Goal: Check status: Check status

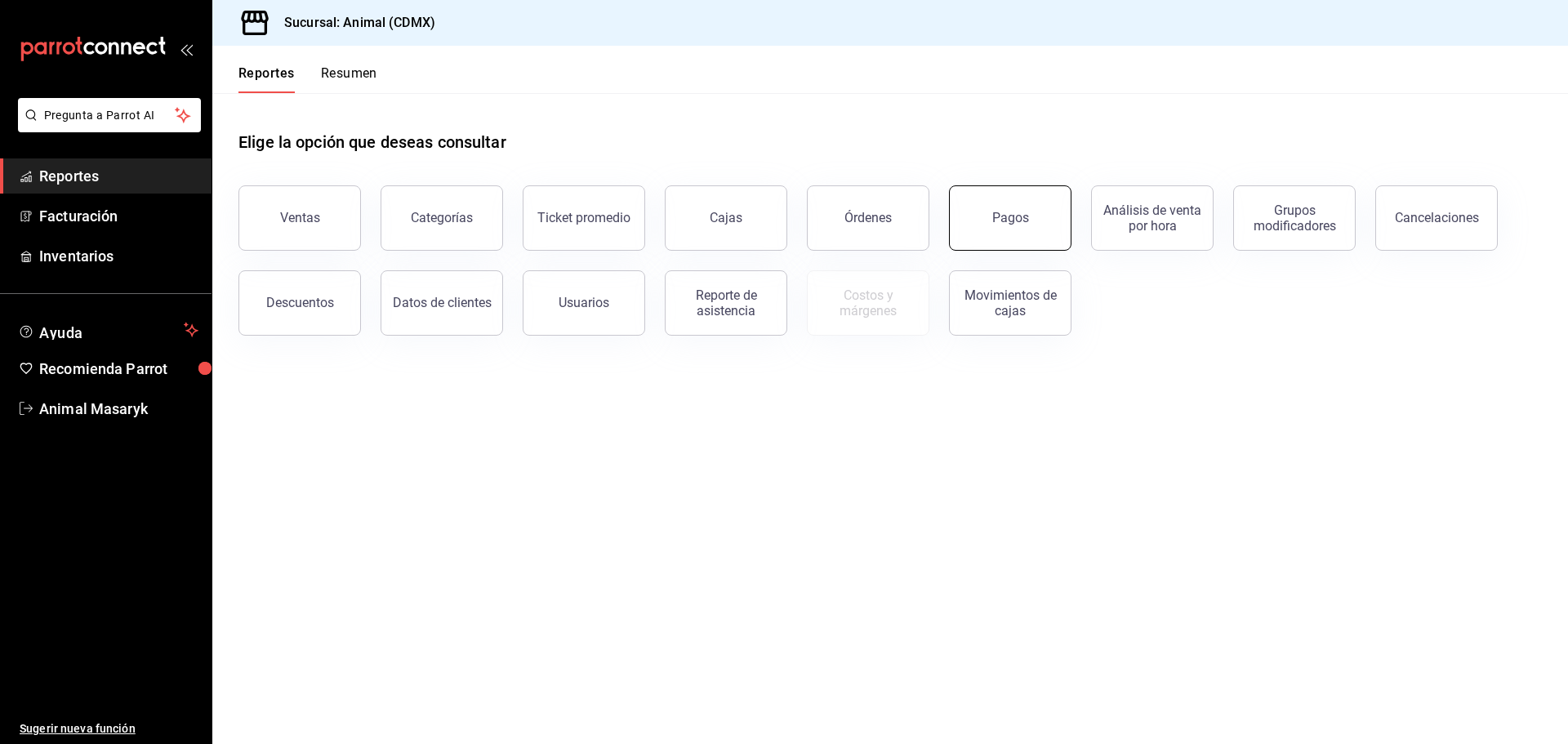
click at [1021, 202] on button "Pagos" at bounding box center [1010, 218] width 122 height 66
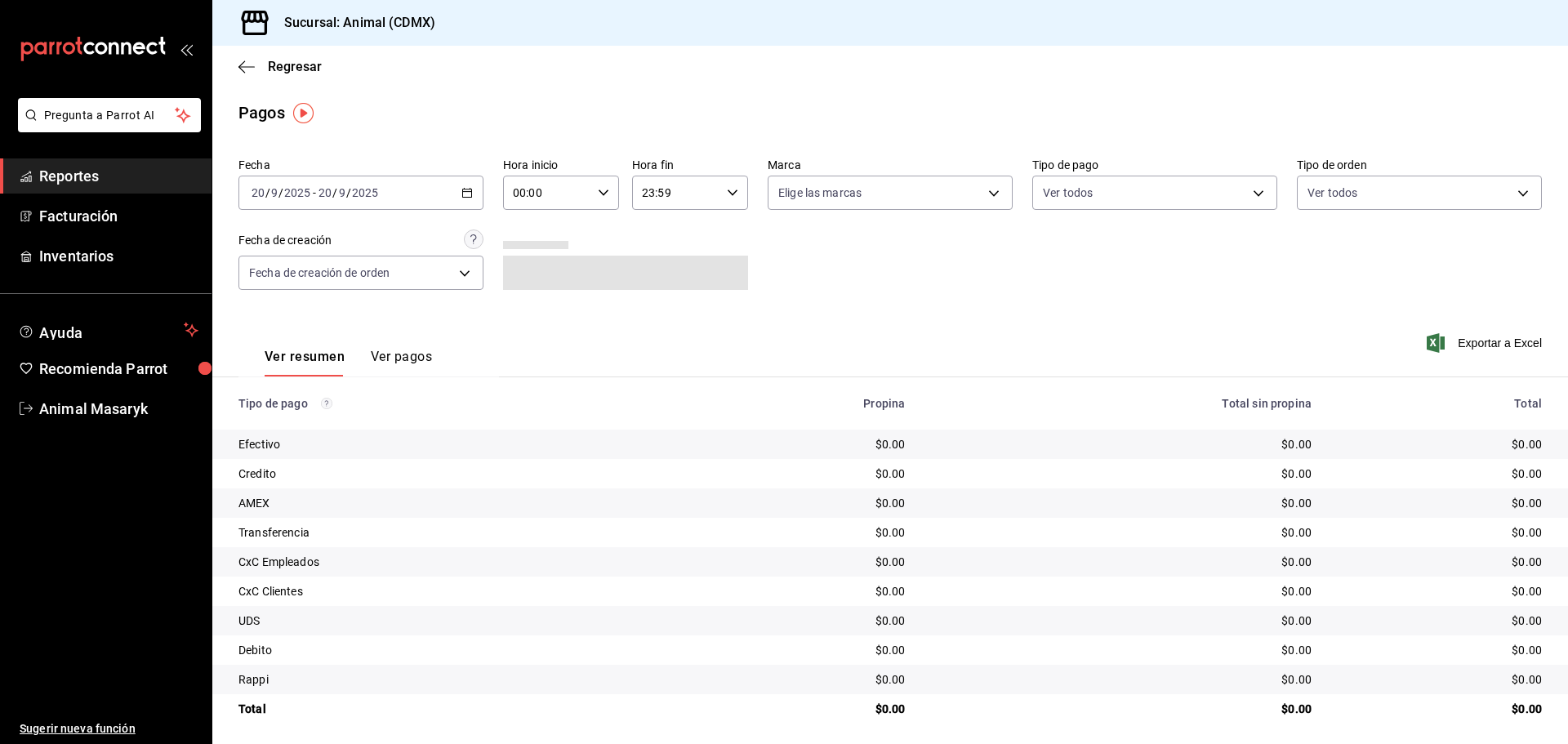
click at [376, 191] on input "2025" at bounding box center [365, 193] width 28 height 13
click at [461, 193] on icon "button" at bounding box center [467, 193] width 11 height 11
click at [337, 428] on span "Rango de fechas" at bounding box center [316, 426] width 127 height 17
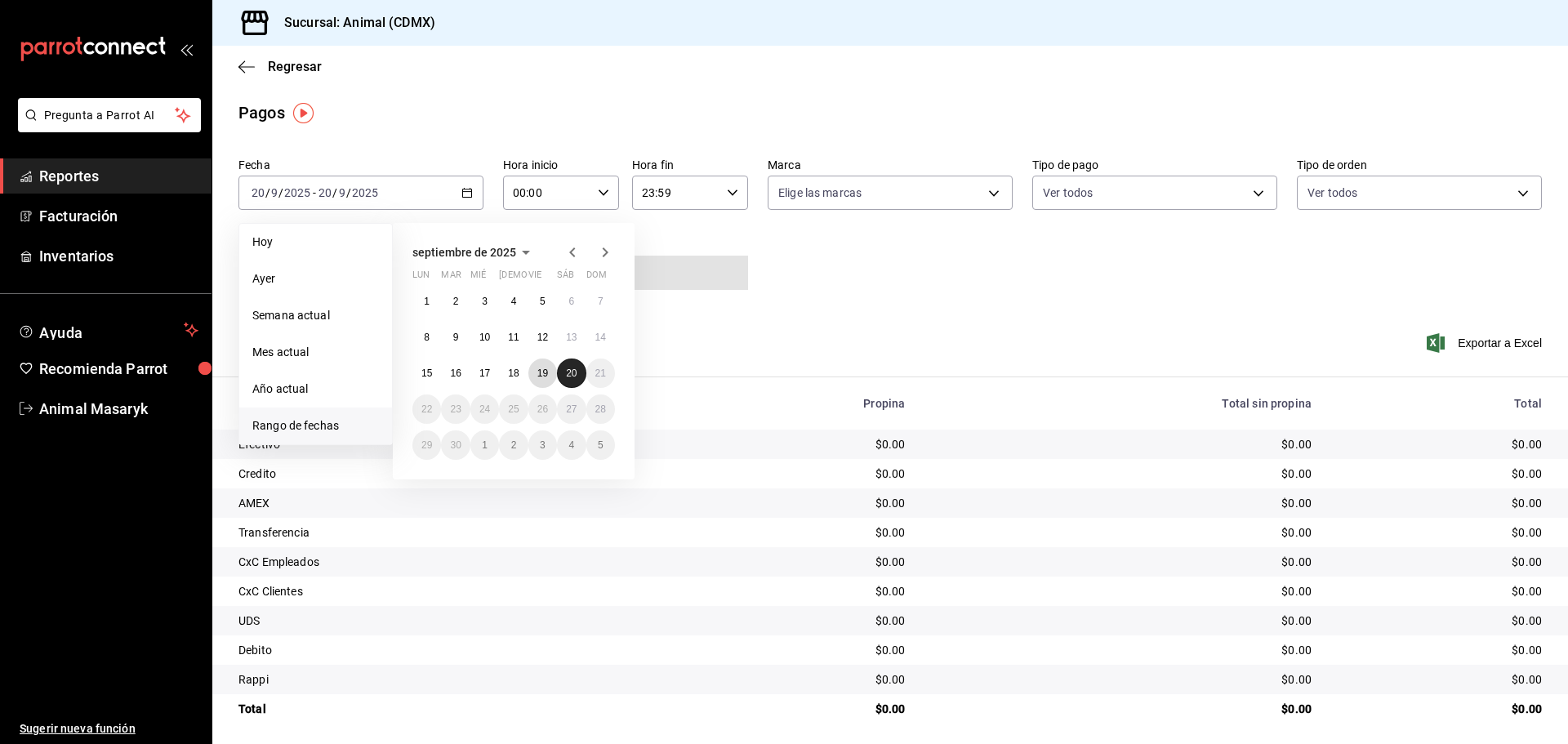
drag, startPoint x: 544, startPoint y: 373, endPoint x: 578, endPoint y: 375, distance: 34.1
click at [545, 374] on abbr "19" at bounding box center [542, 373] width 10 height 11
click at [581, 375] on button "20" at bounding box center [571, 373] width 28 height 29
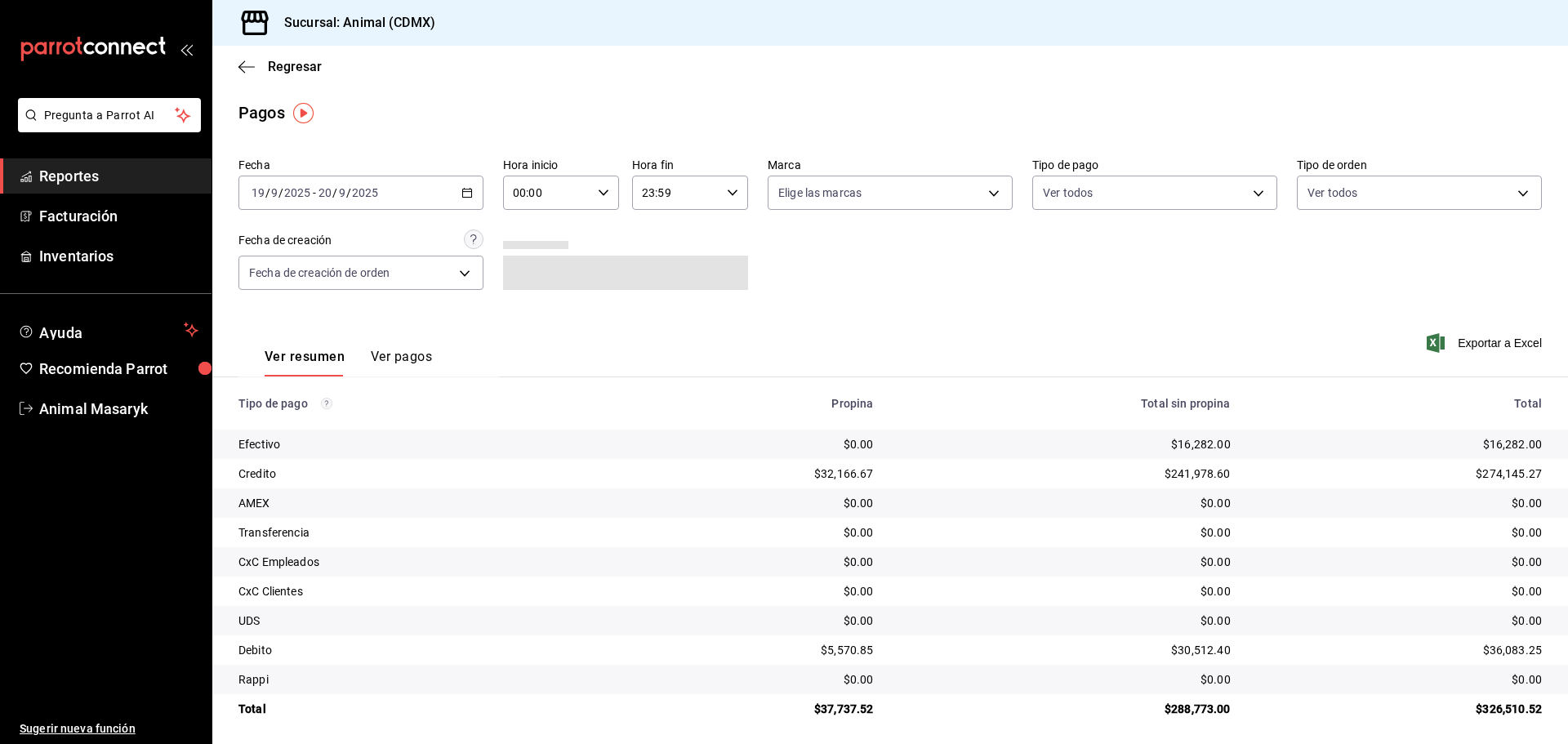
click at [590, 200] on div "00:00 Hora inicio" at bounding box center [560, 193] width 116 height 35
drag, startPoint x: 530, startPoint y: 265, endPoint x: 582, endPoint y: 240, distance: 57.7
click at [530, 265] on span "05" at bounding box center [530, 267] width 32 height 13
type input "05:00"
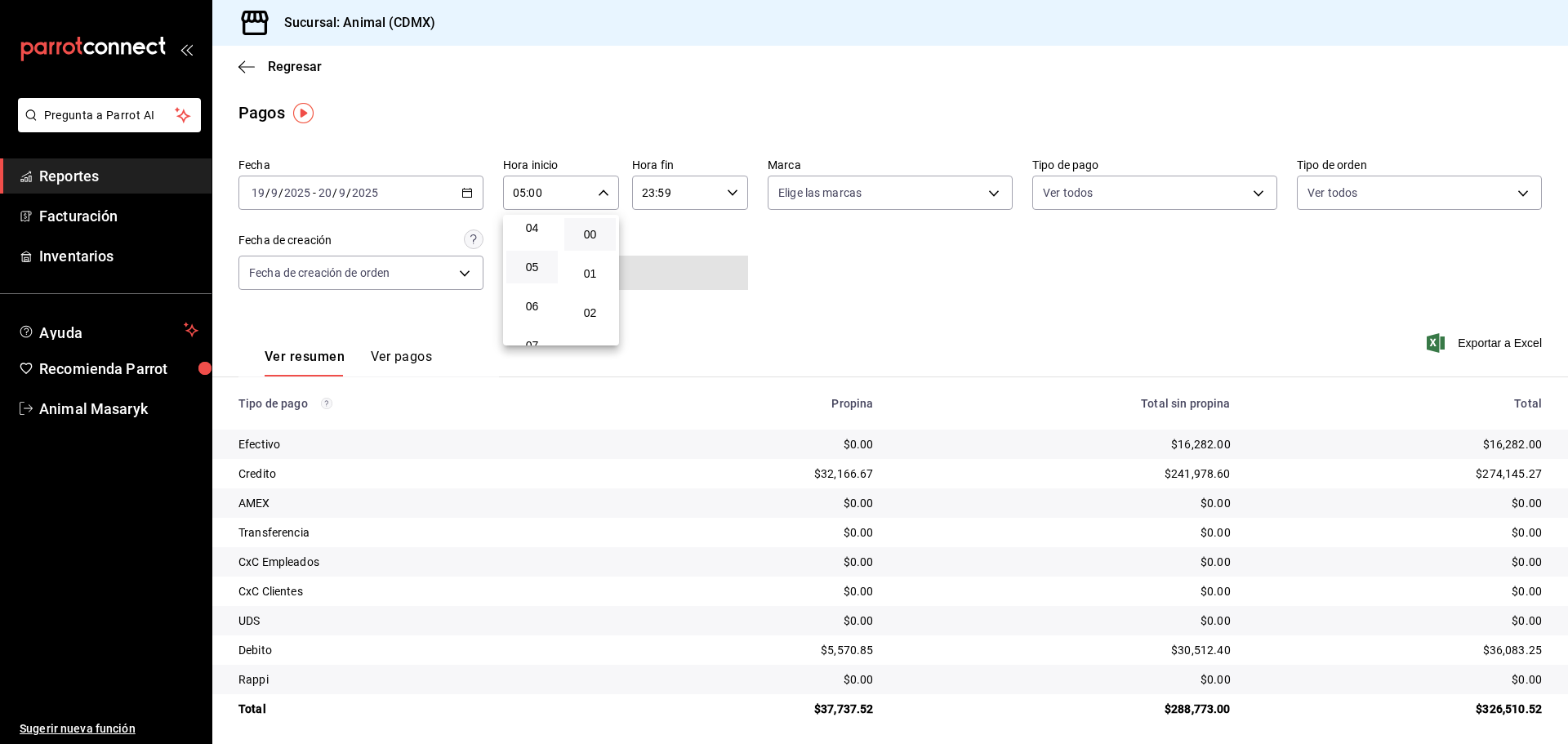
click at [762, 236] on div at bounding box center [784, 372] width 1568 height 744
click at [854, 194] on body "Pregunta a Parrot AI Reportes Facturación Inventarios Ayuda Recomienda Parrot A…" at bounding box center [784, 372] width 1568 height 744
click at [840, 254] on span "Ver todas" at bounding box center [832, 256] width 50 height 17
type input "cb0f6aec-1481-4e37-861c-bab9b3a65b14"
checkbox input "true"
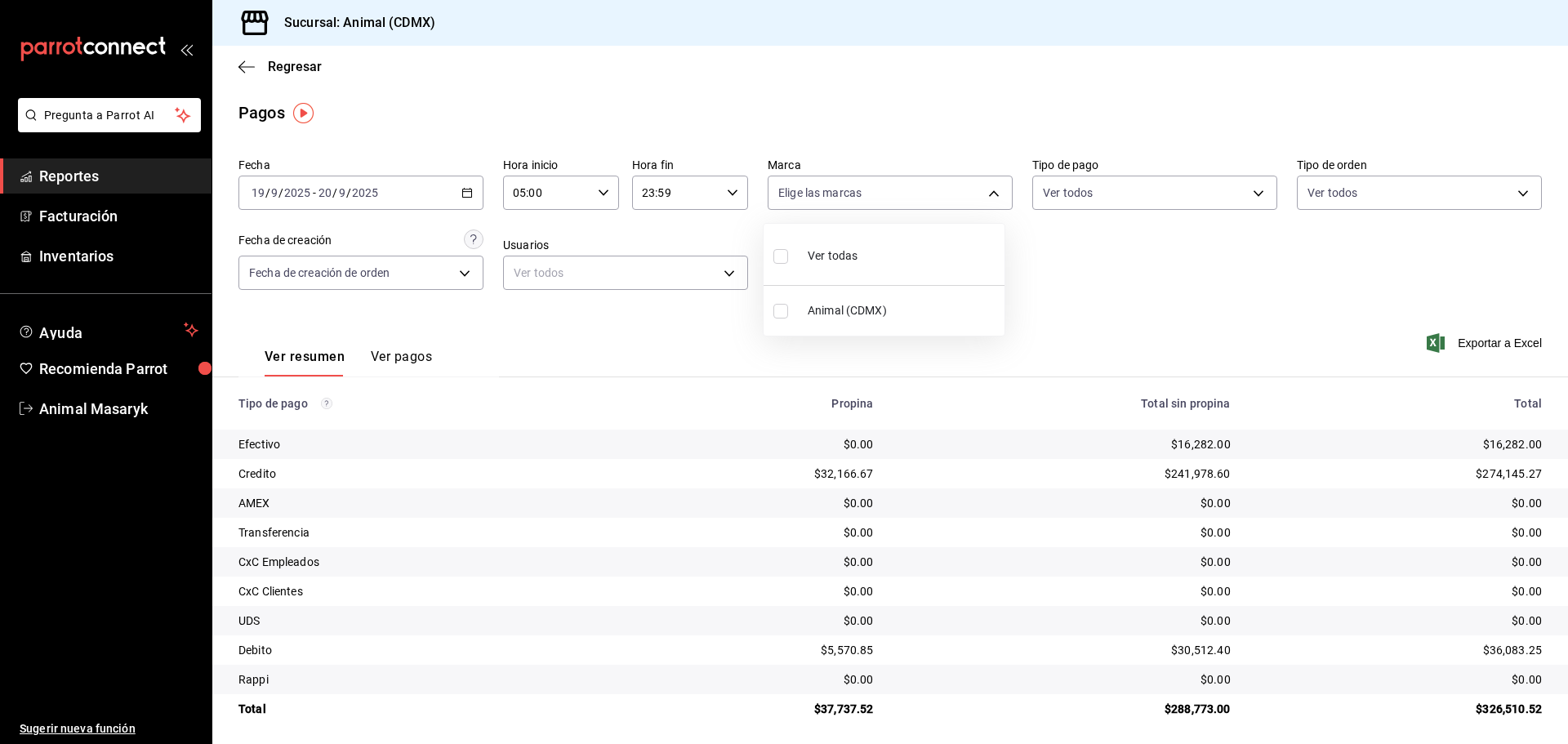
checkbox input "true"
drag, startPoint x: 1184, startPoint y: 269, endPoint x: 1194, endPoint y: 261, distance: 12.8
click at [1186, 270] on div at bounding box center [784, 372] width 1568 height 744
click at [1230, 194] on body "Pregunta a Parrot AI Reportes Facturación Inventarios Ayuda Recomienda Parrot A…" at bounding box center [784, 372] width 1568 height 744
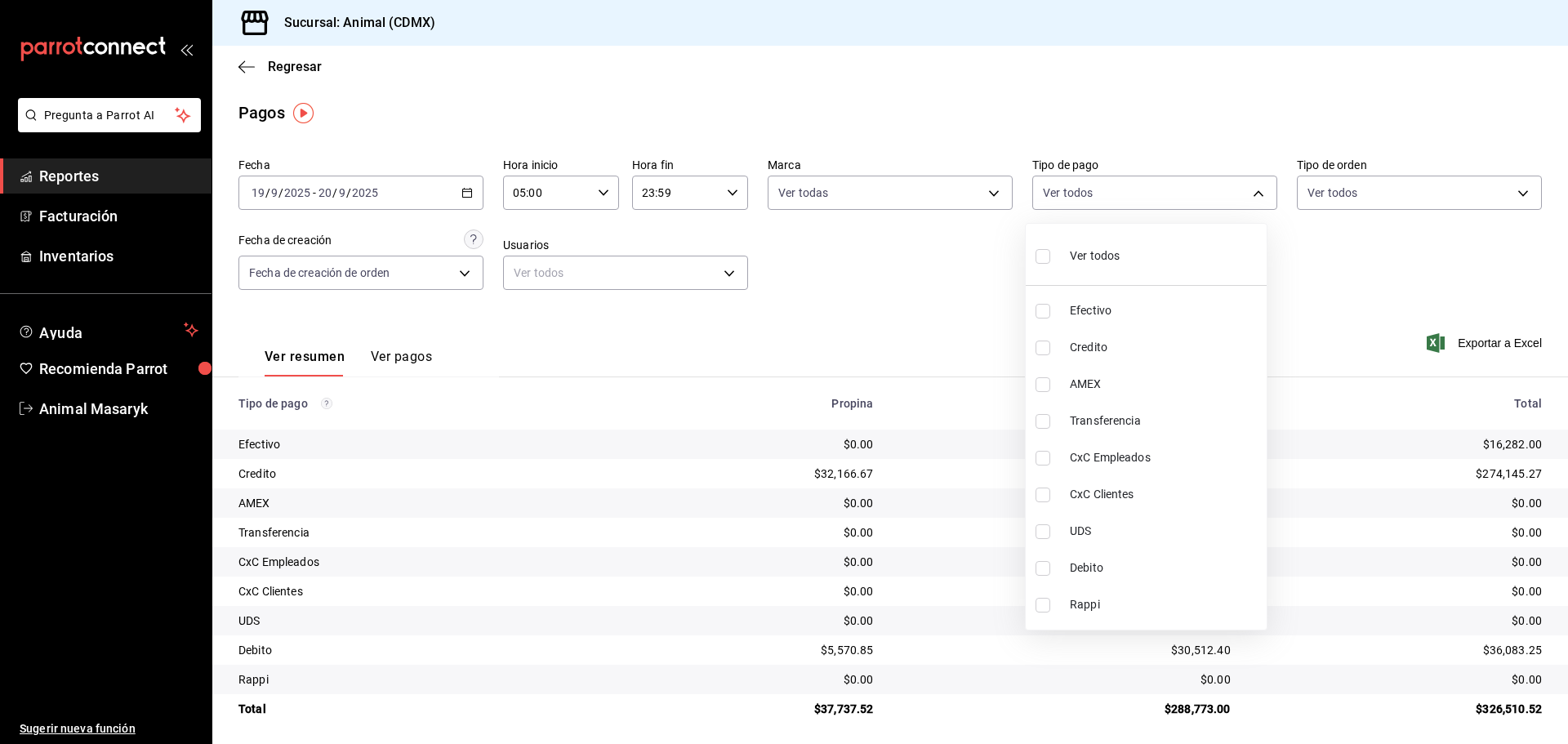
drag, startPoint x: 1175, startPoint y: 266, endPoint x: 1235, endPoint y: 262, distance: 60.1
click at [1175, 265] on li "Ver todos" at bounding box center [1146, 254] width 241 height 48
type input "42f515b5-d78a-4538-9fd6-dd91ca8c9d0d,09d93f3d-83f8-4294-bef9-640bdbafd8e4,c0bfe…"
checkbox input "true"
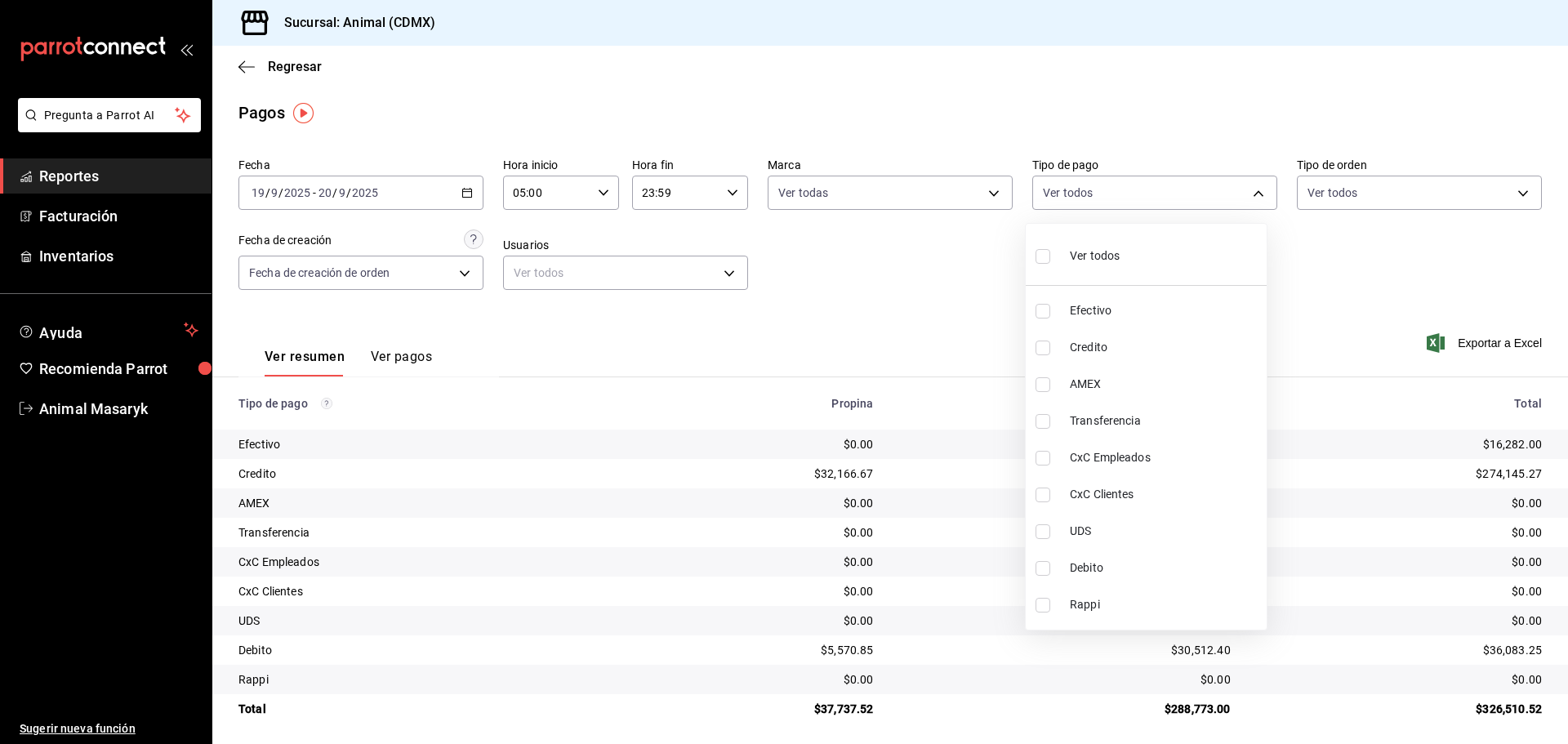
checkbox input "true"
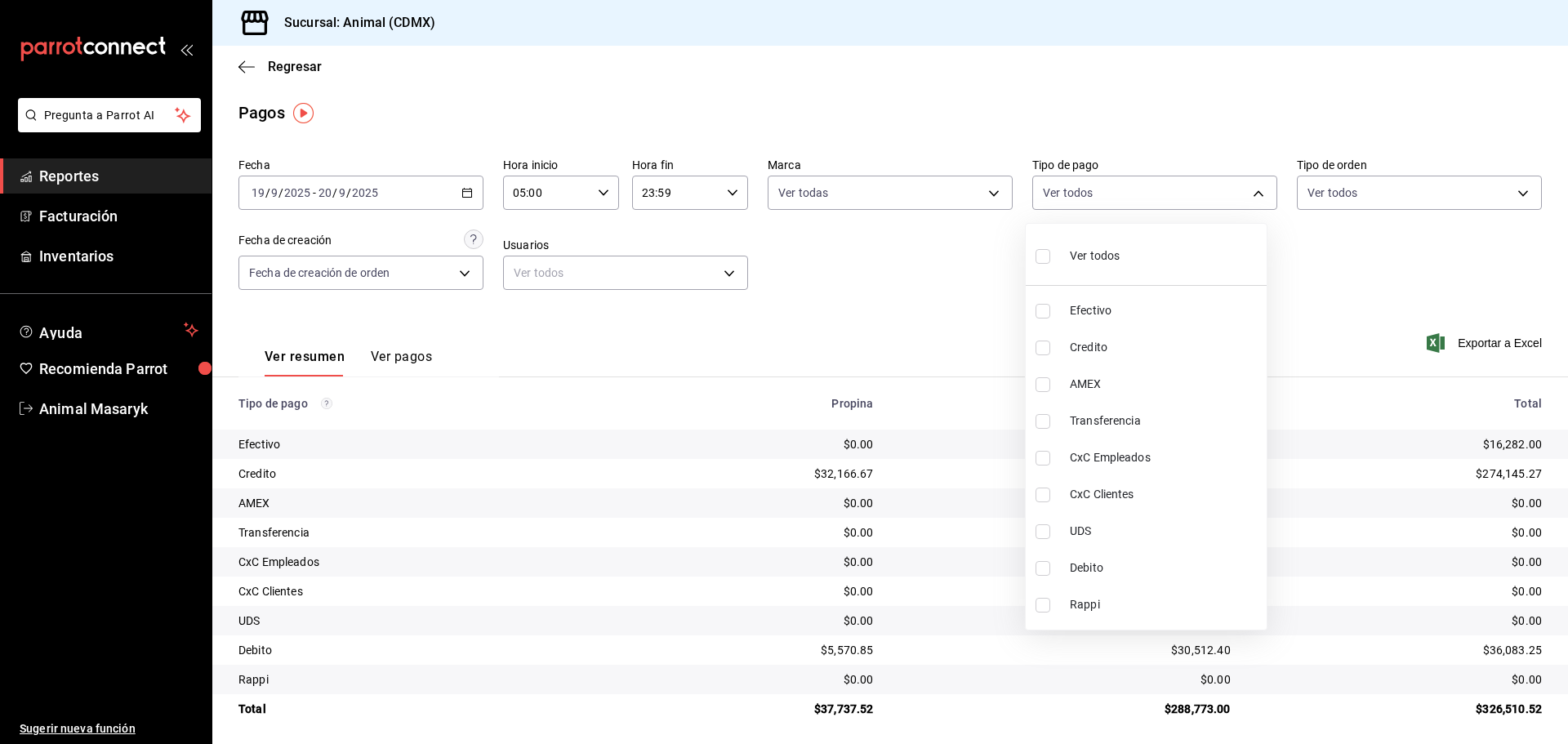
checkbox input "true"
click at [1364, 264] on div at bounding box center [784, 372] width 1568 height 744
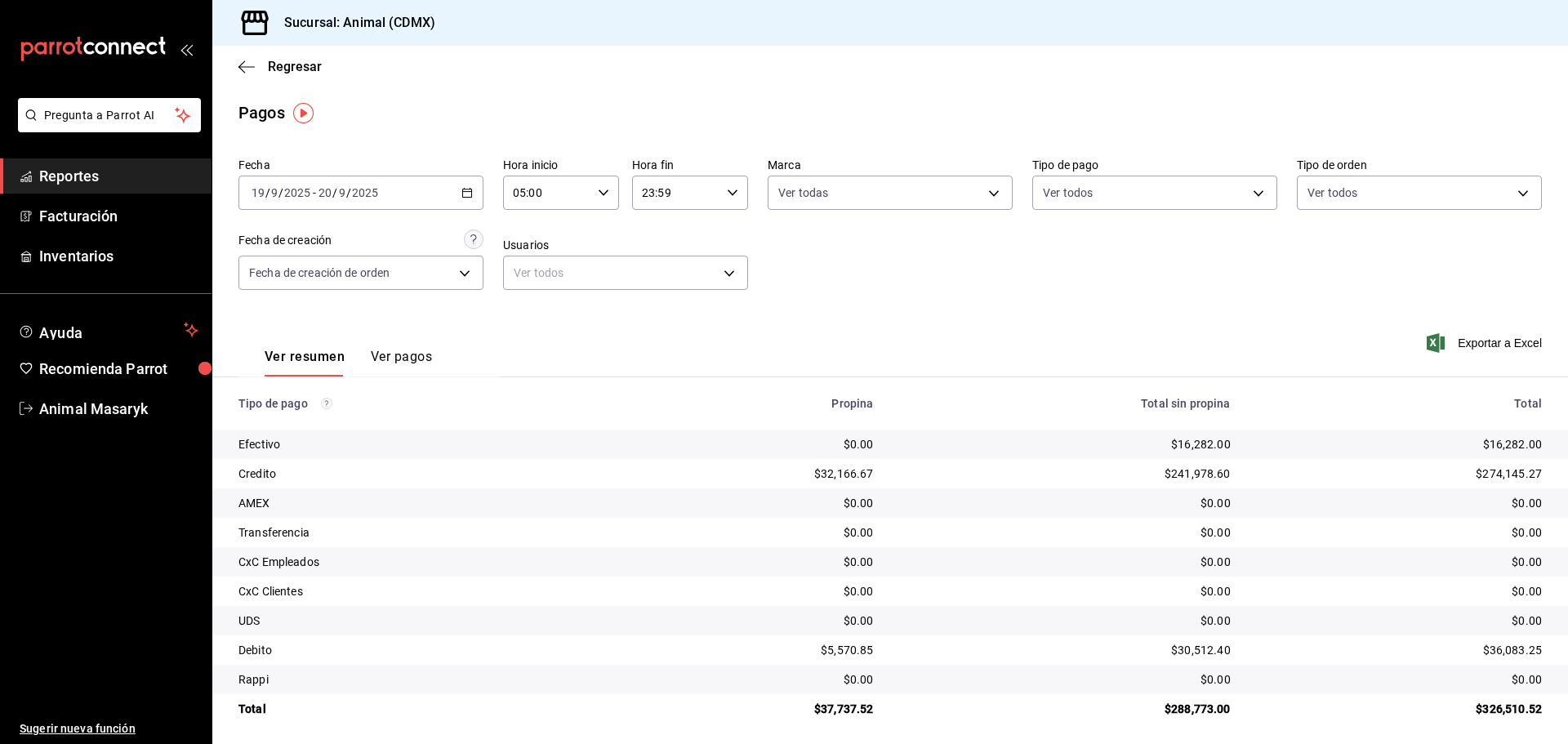
click at [1465, 197] on body "Pregunta a Parrot AI Reportes Facturación Inventarios Ayuda Recomienda Parrot A…" at bounding box center [784, 372] width 1568 height 744
click at [1411, 243] on li "Ver todos" at bounding box center [1408, 254] width 241 height 48
type input "ad44a823-99d3-4372-a913-4cf57f2a9ac0,b8ee5ff1-85c8-4a81-aa51-555e6c8ba0c6,EXTER…"
checkbox input "true"
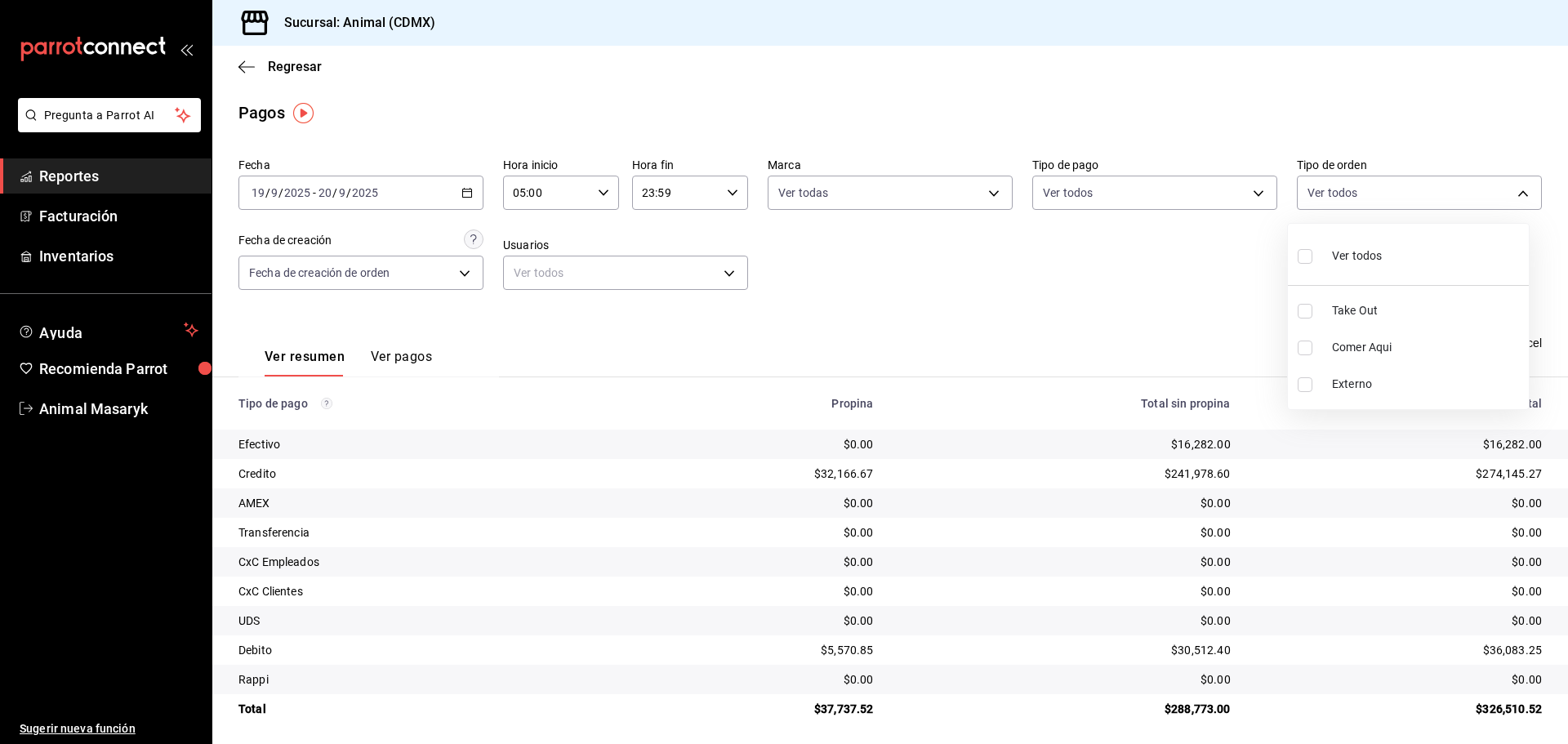
checkbox input "true"
click at [1129, 298] on div at bounding box center [784, 372] width 1568 height 744
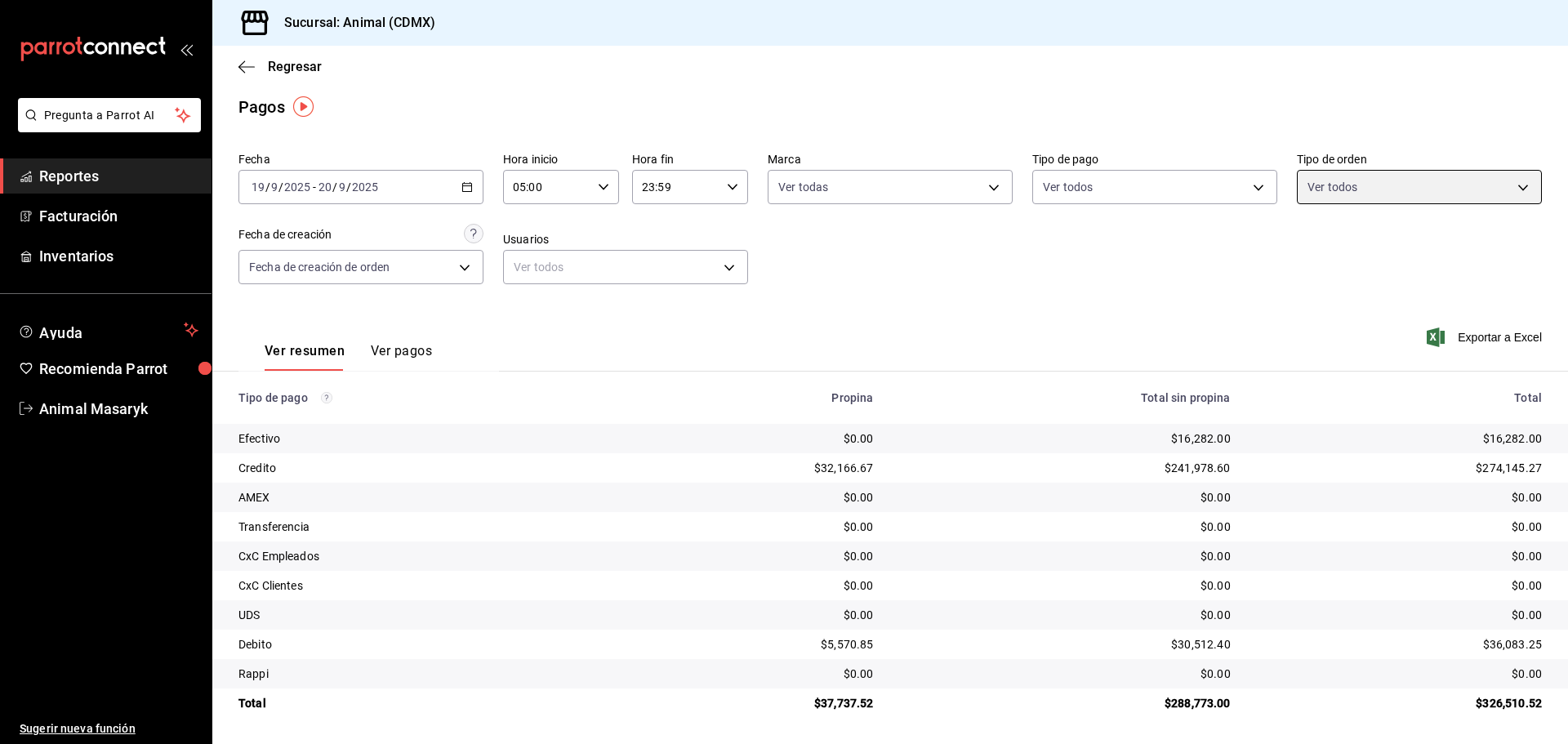
scroll to position [7, 0]
click at [74, 162] on link "Reportes" at bounding box center [105, 176] width 211 height 35
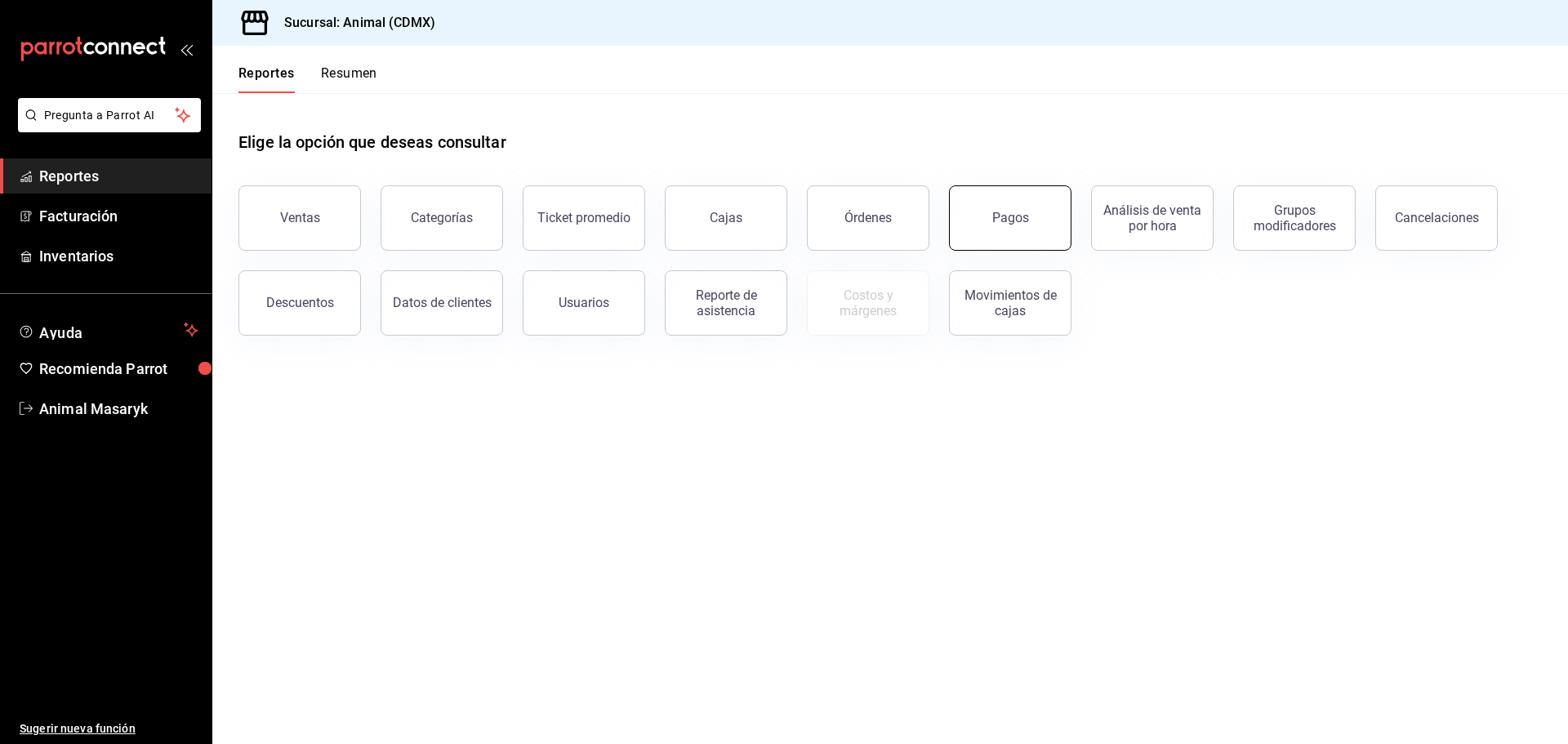
click at [989, 222] on button "Pagos" at bounding box center [1010, 218] width 122 height 66
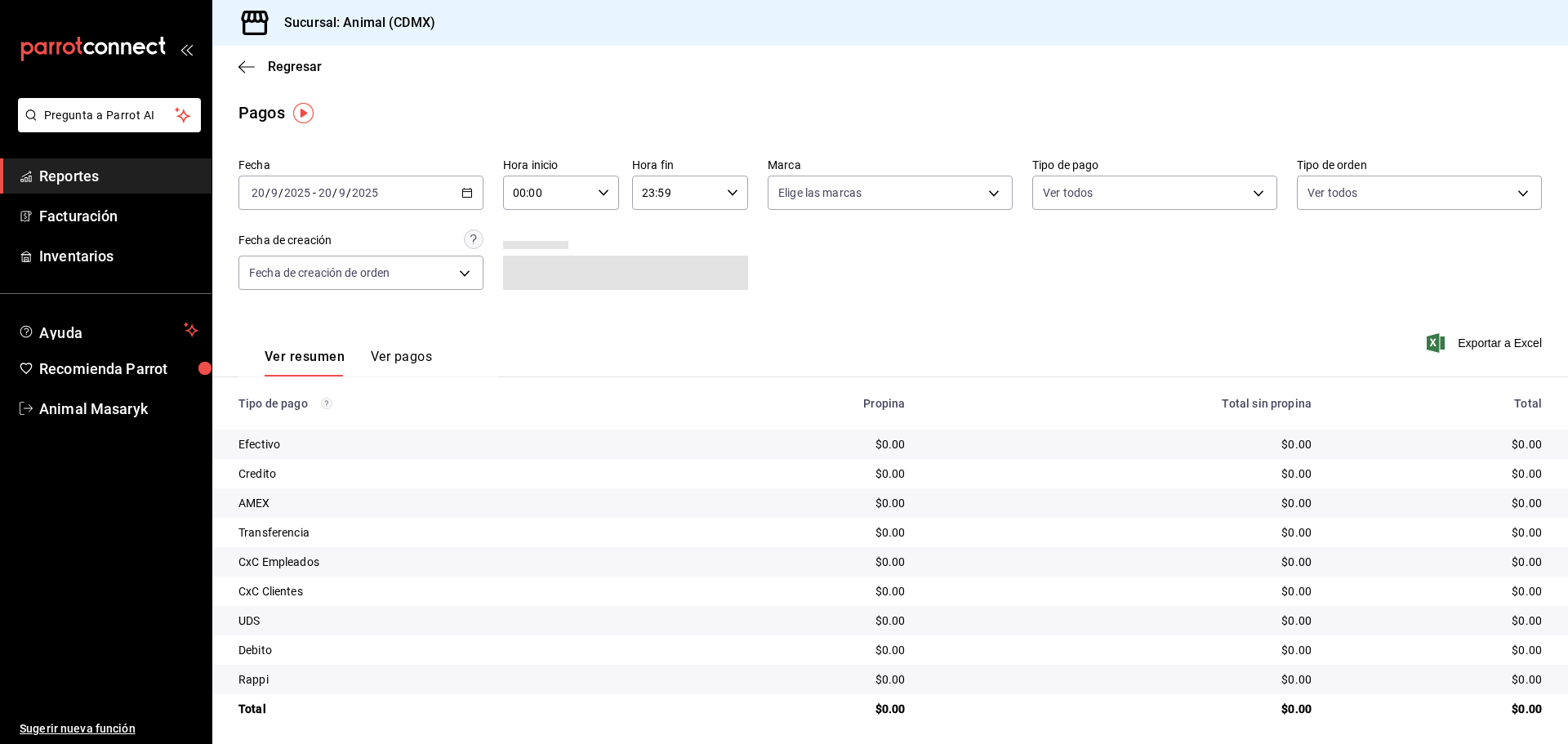
click at [604, 198] on div "00:00 Hora inicio" at bounding box center [560, 193] width 116 height 35
click at [471, 202] on div at bounding box center [784, 372] width 1568 height 744
click at [468, 183] on div "[DATE] [DATE] - [DATE] [DATE]" at bounding box center [361, 193] width 245 height 35
click at [303, 424] on span "Rango de fechas" at bounding box center [316, 426] width 127 height 17
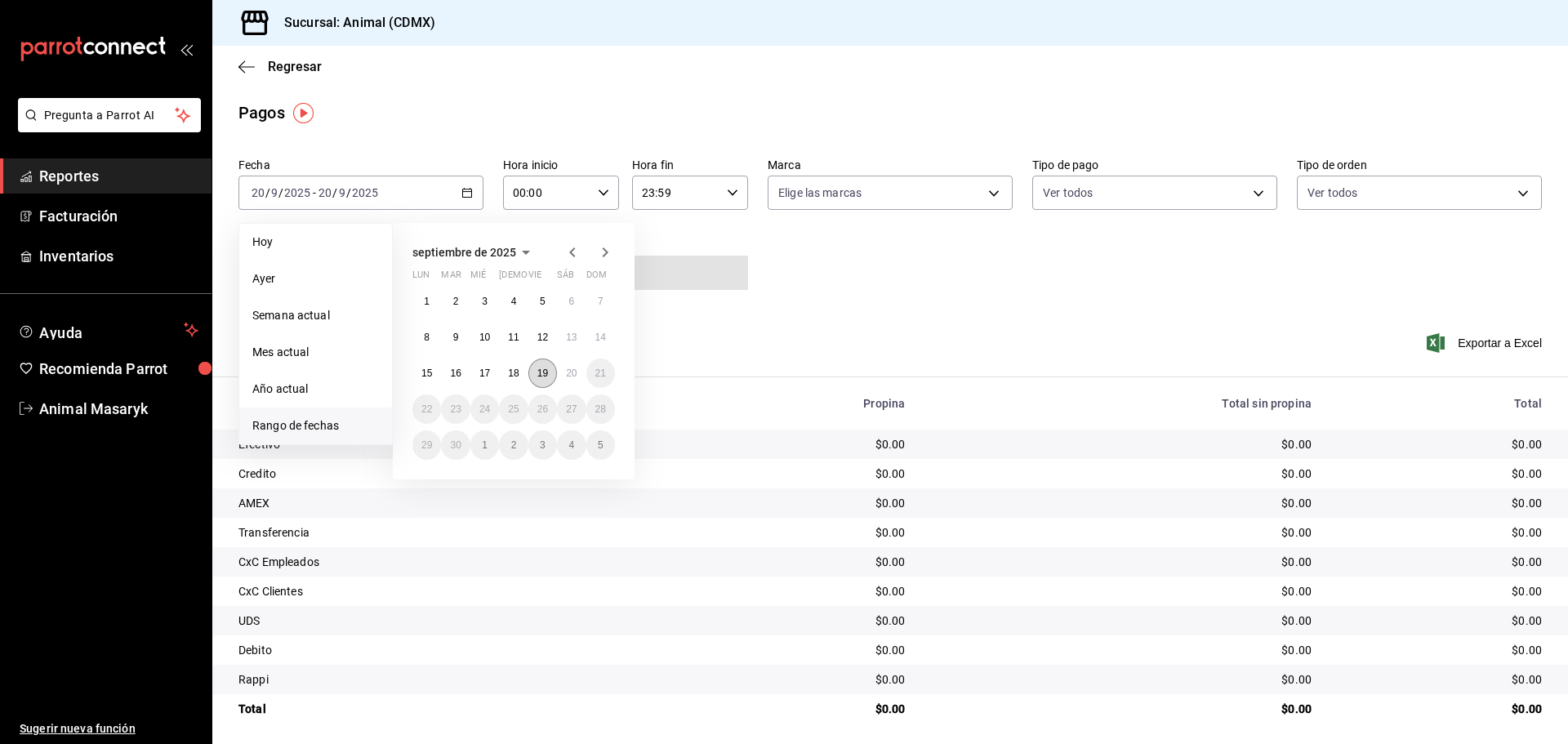
drag, startPoint x: 546, startPoint y: 374, endPoint x: 553, endPoint y: 371, distance: 7.6
click at [547, 373] on abbr "19" at bounding box center [542, 373] width 10 height 11
click at [565, 376] on button "20" at bounding box center [571, 373] width 28 height 29
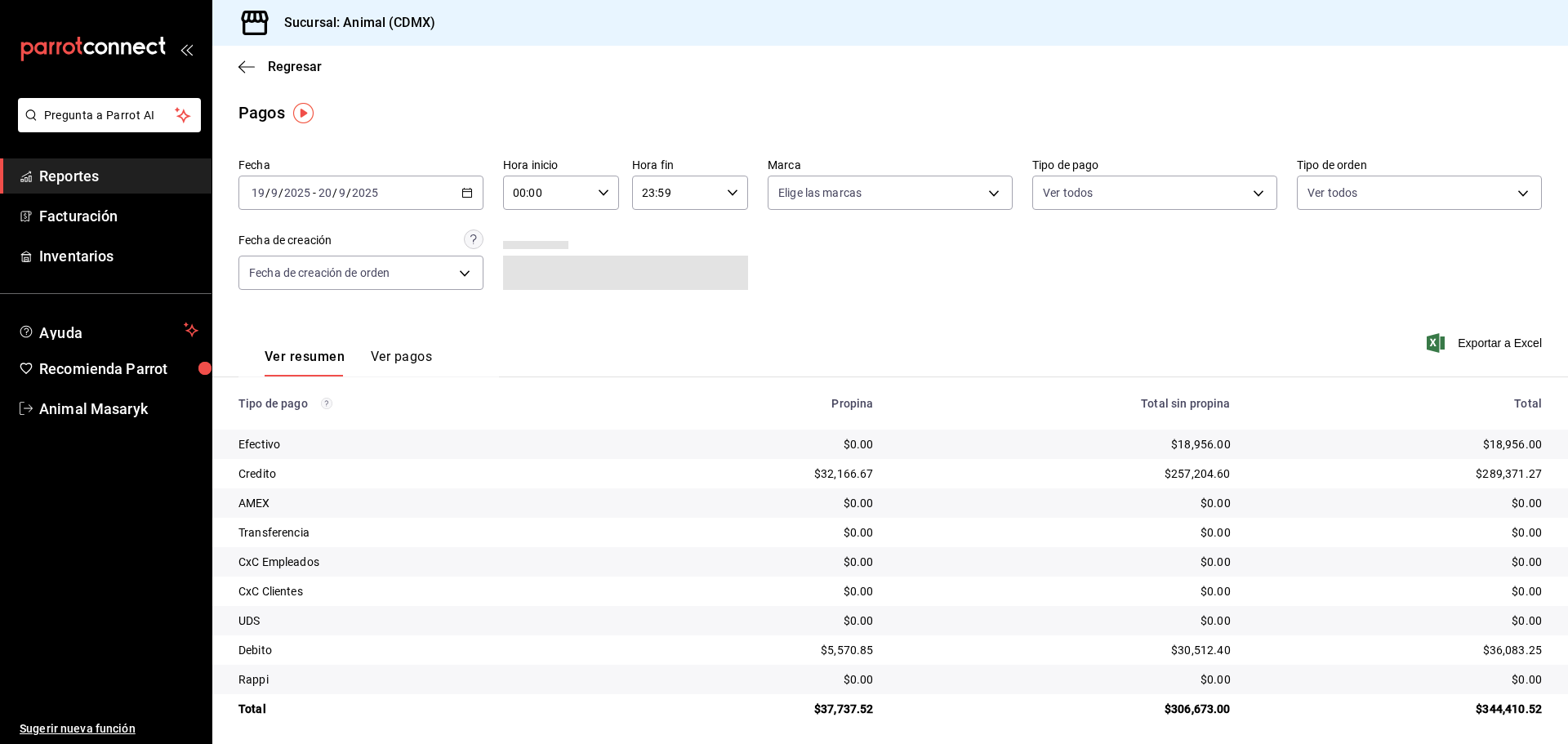
click at [600, 195] on icon "button" at bounding box center [603, 193] width 11 height 11
click at [526, 269] on span "05" at bounding box center [530, 267] width 32 height 13
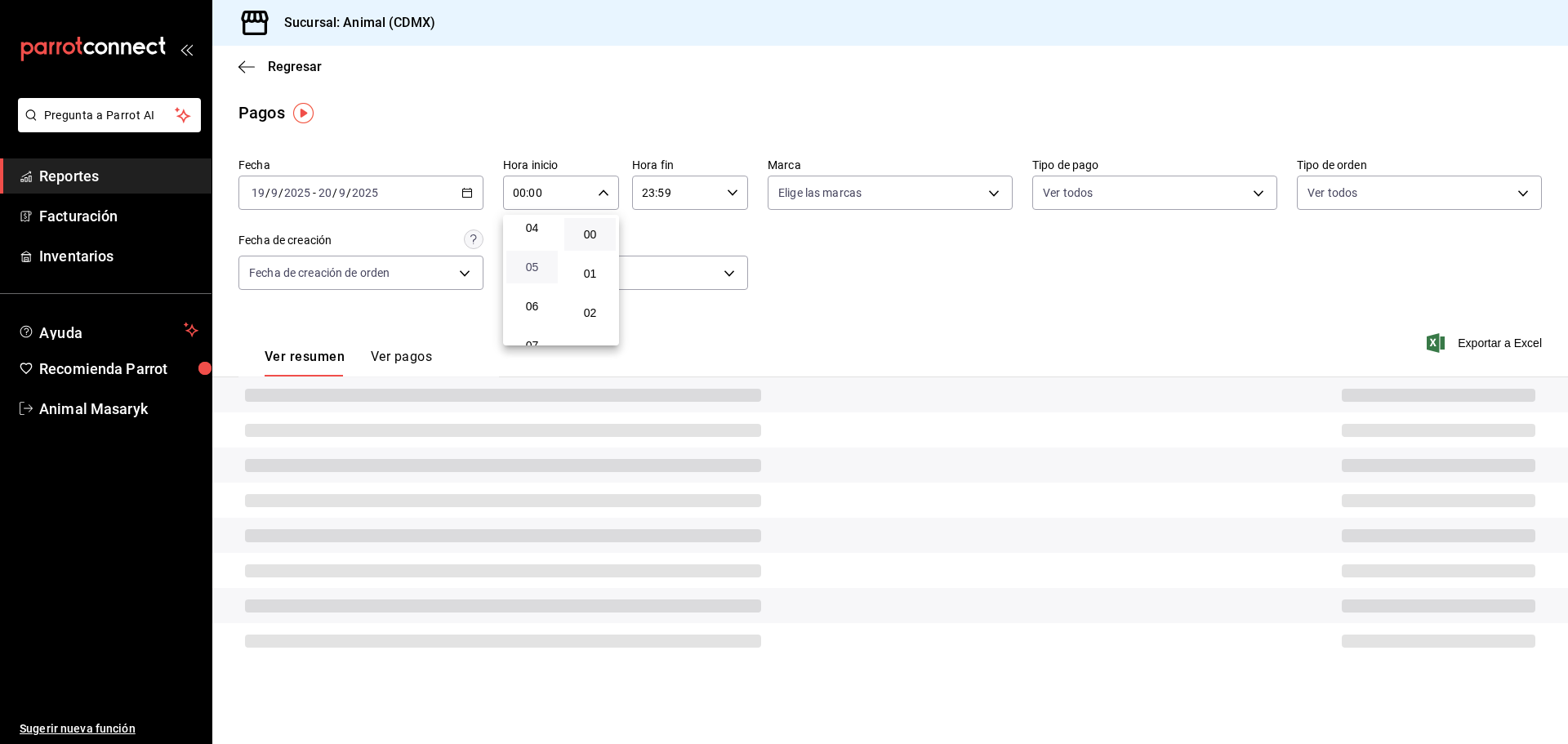
type input "05:00"
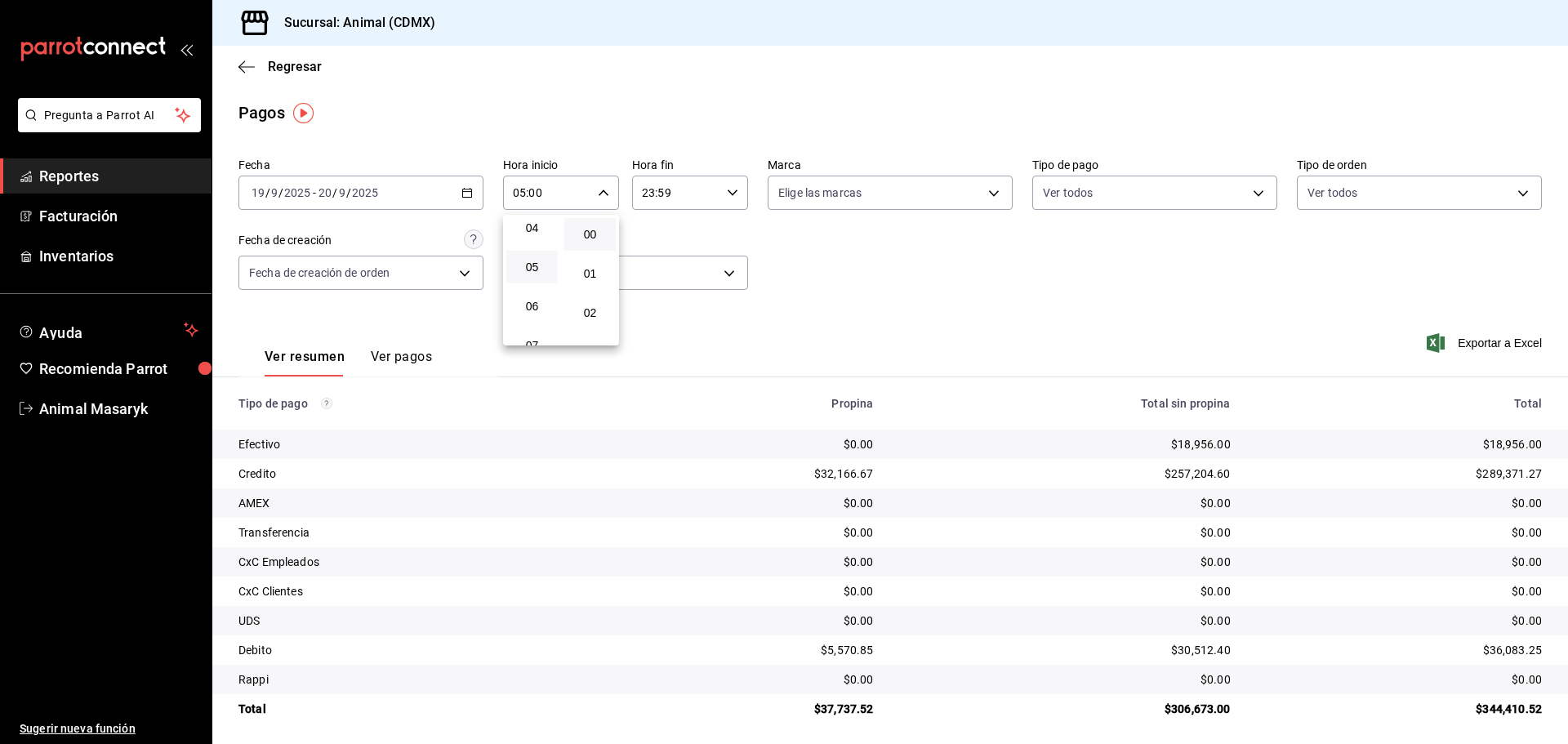
click at [719, 225] on div at bounding box center [784, 372] width 1568 height 744
click at [859, 181] on body "Pregunta a Parrot AI Reportes Facturación Inventarios Ayuda Recomienda Parrot A…" at bounding box center [784, 372] width 1568 height 744
click at [870, 251] on li "Ver todas" at bounding box center [884, 254] width 241 height 48
type input "cb0f6aec-1481-4e37-861c-bab9b3a65b14"
checkbox input "true"
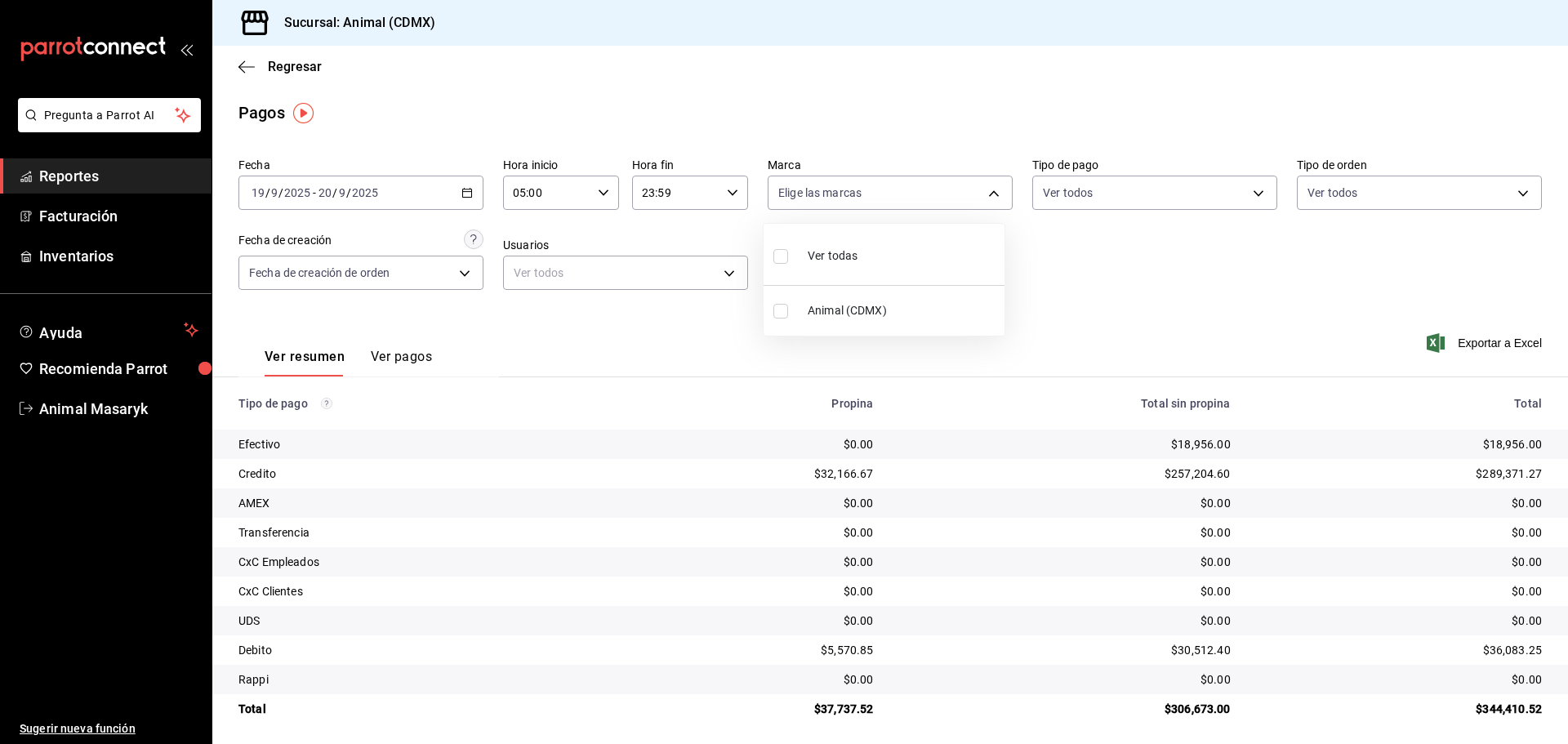
checkbox input "true"
click at [1105, 243] on div at bounding box center [784, 372] width 1568 height 744
click at [1219, 178] on body "Pregunta a Parrot AI Reportes Facturación Inventarios Ayuda Recomienda Parrot A…" at bounding box center [784, 372] width 1568 height 744
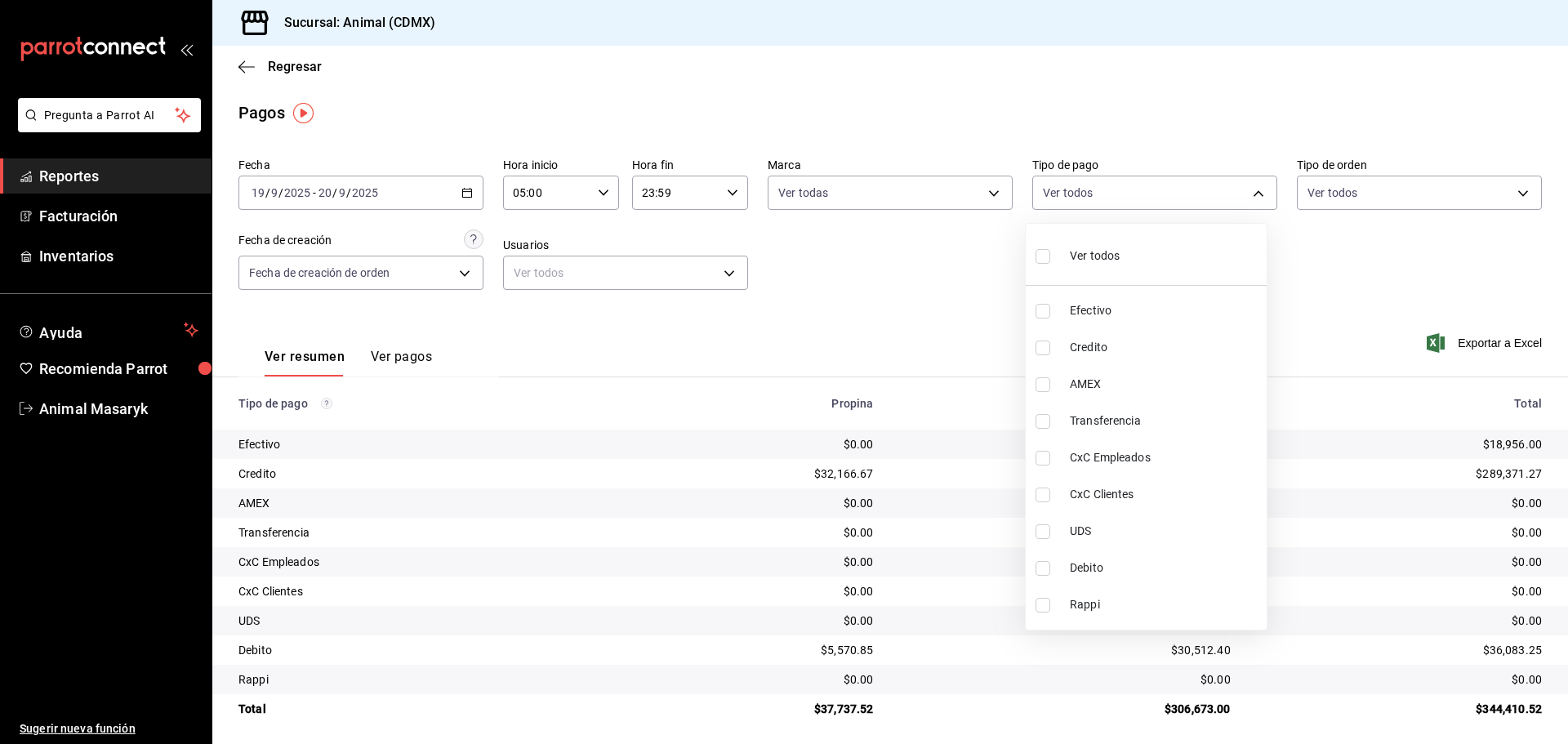
click at [1094, 261] on span "Ver todos" at bounding box center [1094, 256] width 50 height 17
type input "42f515b5-d78a-4538-9fd6-dd91ca8c9d0d,09d93f3d-83f8-4294-bef9-640bdbafd8e4,c0bfe…"
checkbox input "true"
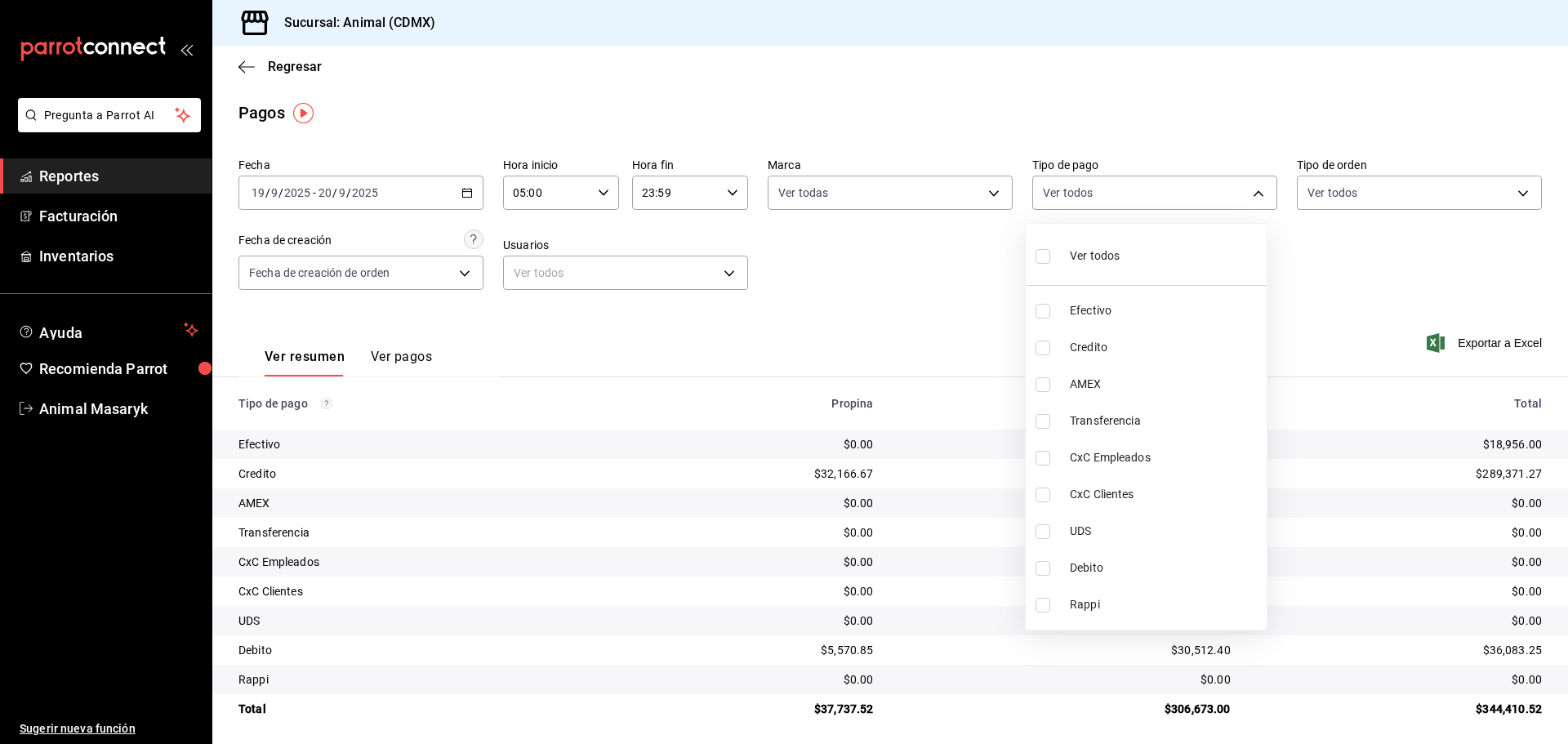
checkbox input "true"
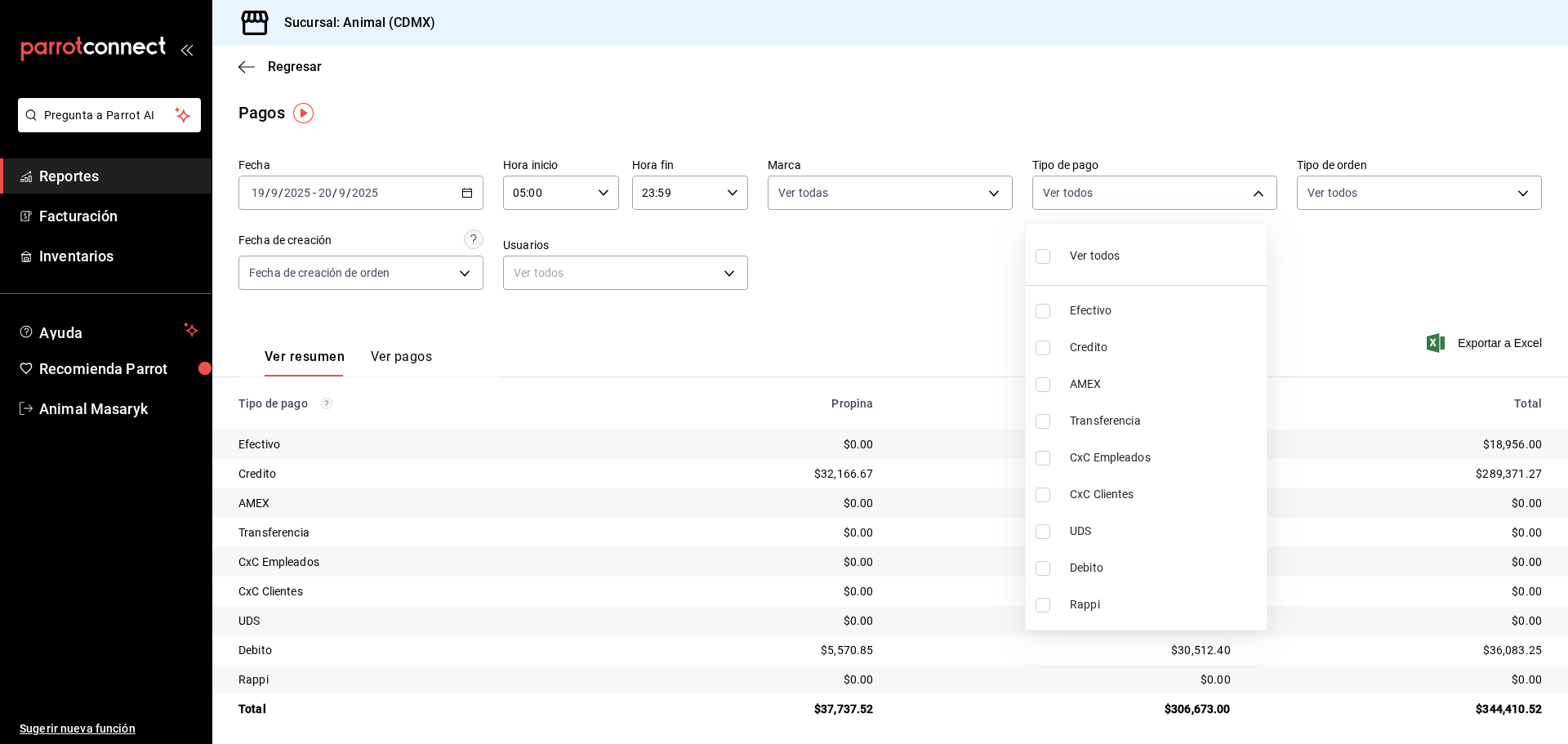
checkbox input "true"
click at [1367, 283] on div at bounding box center [784, 372] width 1568 height 744
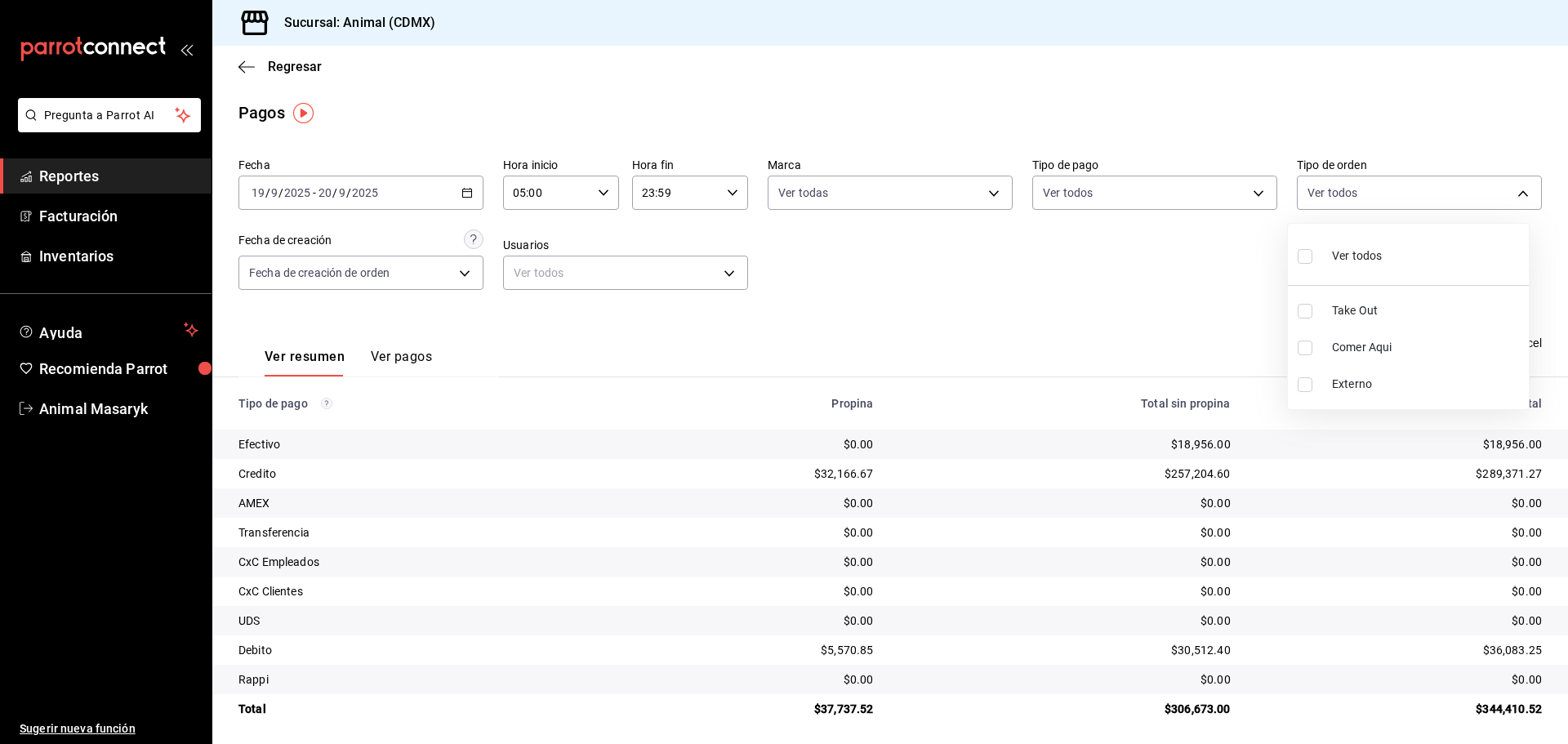
click at [1422, 192] on body "Pregunta a Parrot AI Reportes Facturación Inventarios Ayuda Recomienda Parrot A…" at bounding box center [784, 372] width 1568 height 744
drag, startPoint x: 1351, startPoint y: 253, endPoint x: 1211, endPoint y: 263, distance: 140.4
click at [1351, 256] on span "Ver todos" at bounding box center [1357, 256] width 50 height 17
type input "ad44a823-99d3-4372-a913-4cf57f2a9ac0,b8ee5ff1-85c8-4a81-aa51-555e6c8ba0c6,EXTER…"
checkbox input "true"
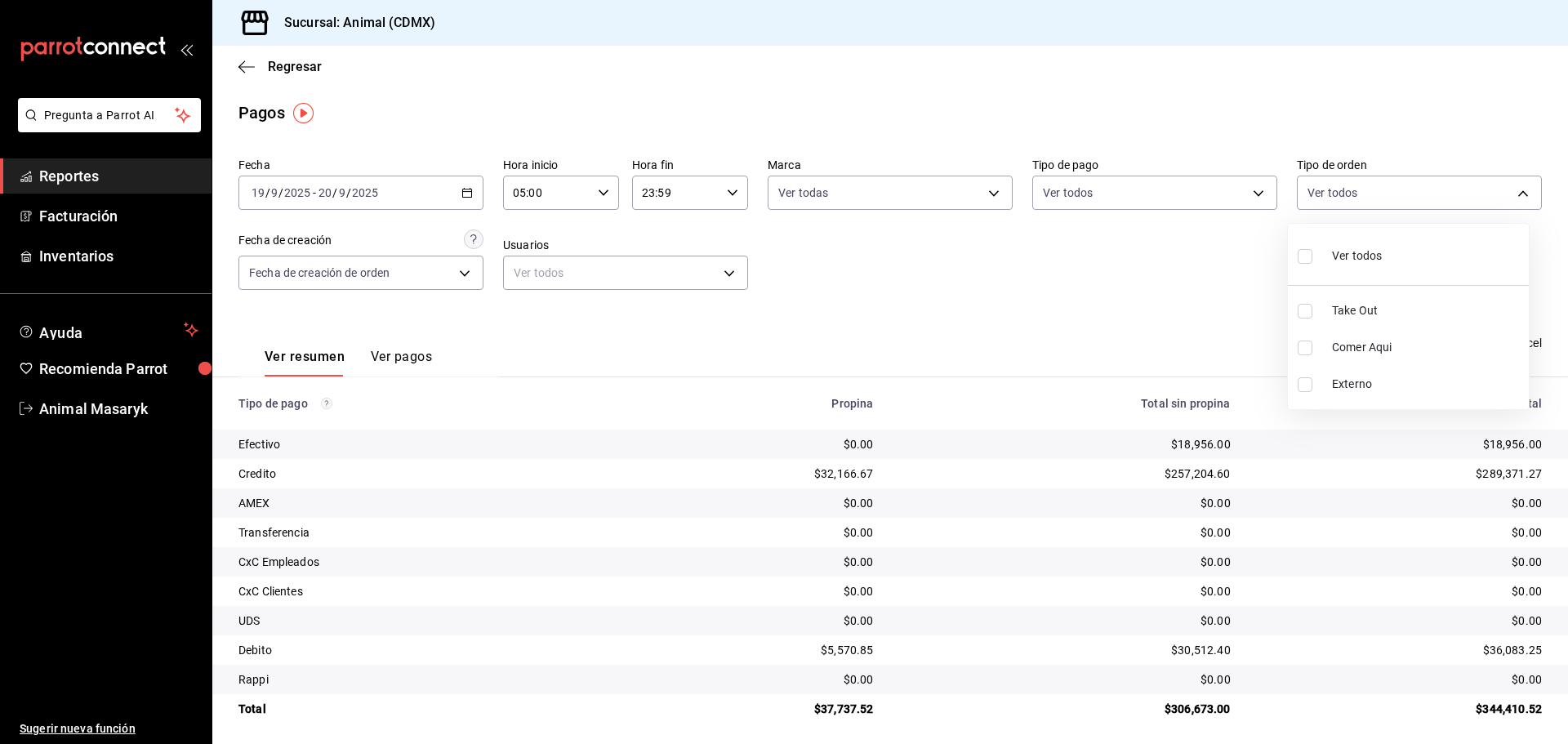
checkbox input "true"
click at [1117, 273] on div at bounding box center [784, 372] width 1568 height 744
